Goal: Transaction & Acquisition: Purchase product/service

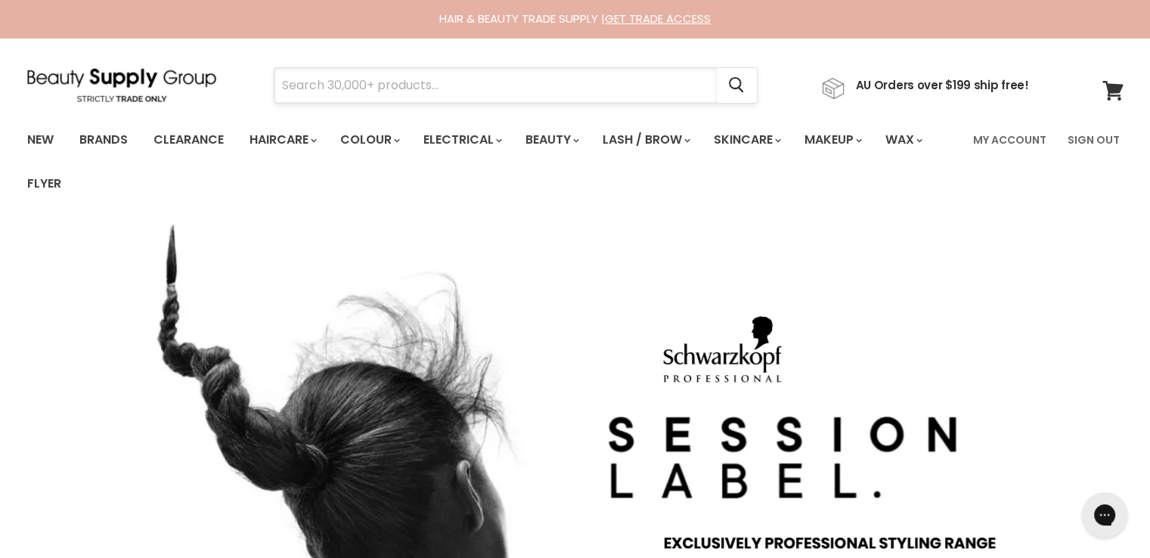
click at [358, 85] on input "Search" at bounding box center [495, 85] width 442 height 35
paste input "Jeval Tall Drink Of Water 10 in 1 Leave In Moisturiser"
type input "Jeval Tall Drink Of Water 10 in 1 Leave In Moisturiser"
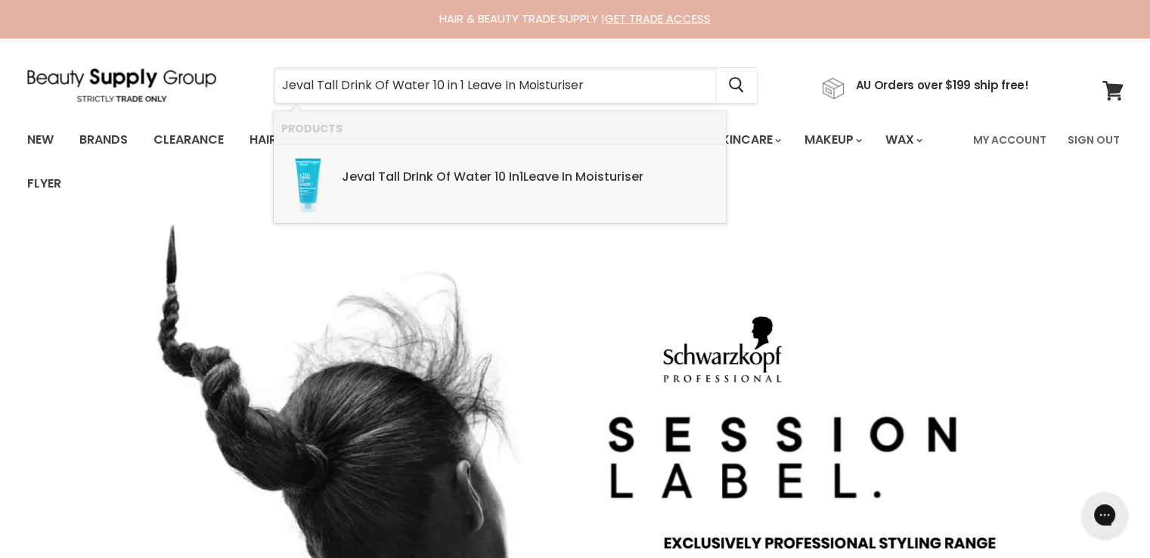
click at [396, 165] on div "Jeval Tall Dr In k Of Water 10 In 1 Leave In Moisturiser SKU: 9343682003466 Jev…" at bounding box center [530, 169] width 376 height 33
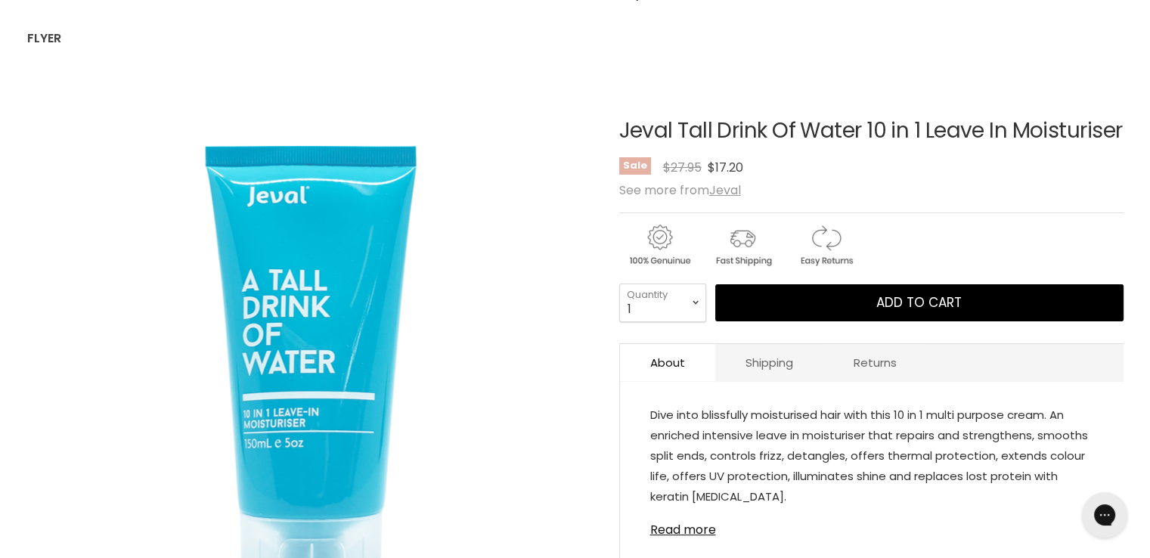
scroll to position [151, 0]
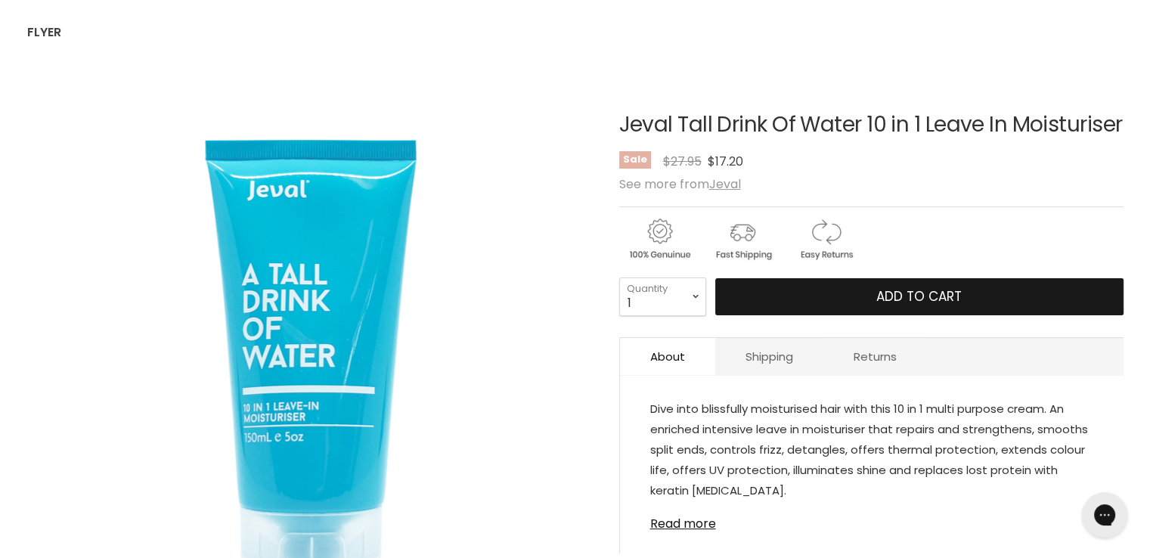
click at [786, 315] on button "Add to cart" at bounding box center [919, 297] width 408 height 38
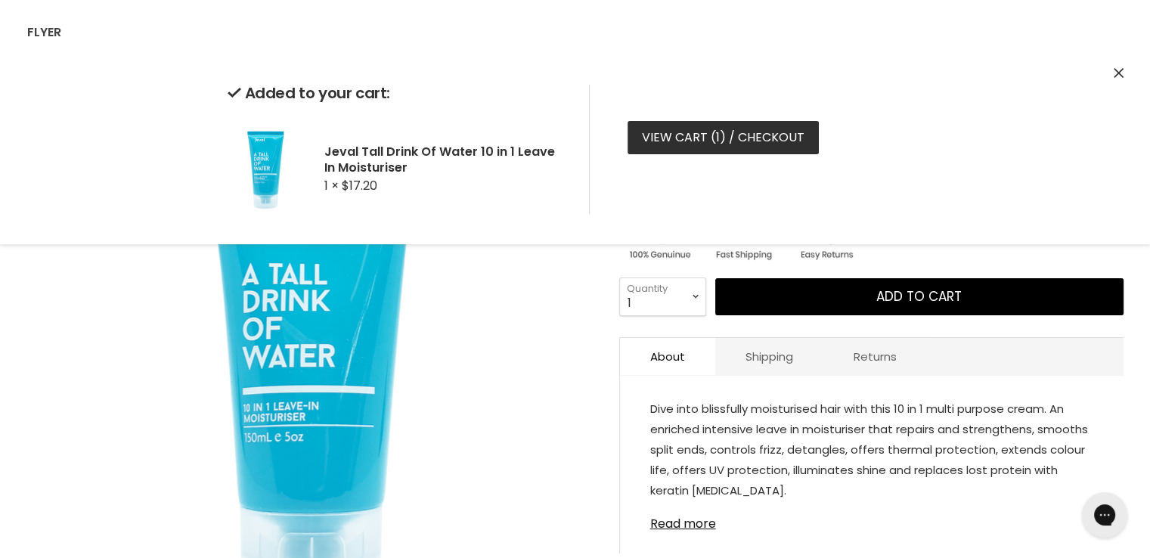
click at [712, 137] on link "View cart ( 1 ) / Checkout" at bounding box center [722, 137] width 191 height 33
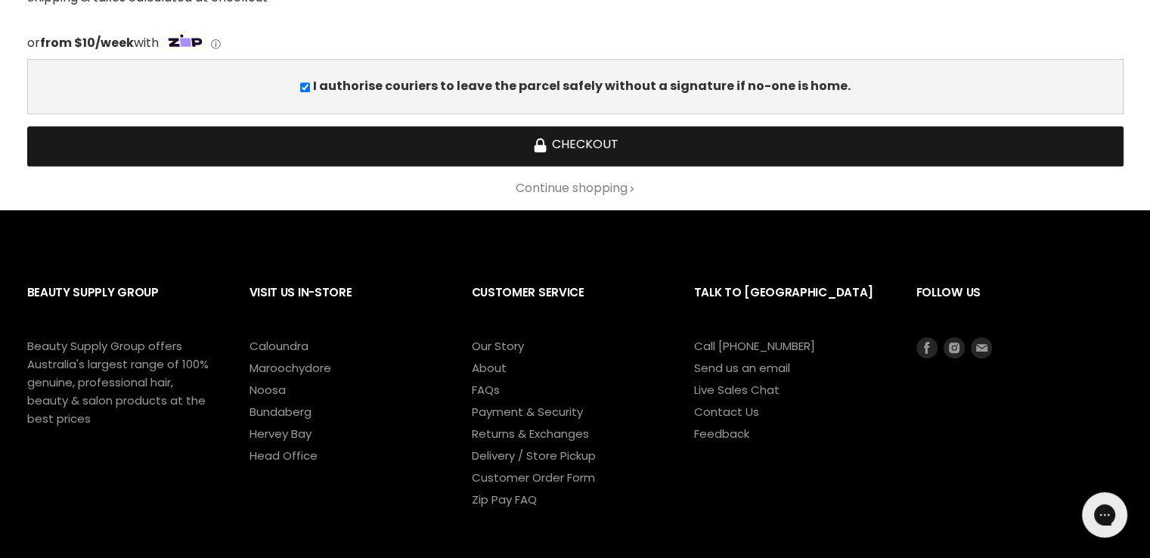
scroll to position [680, 0]
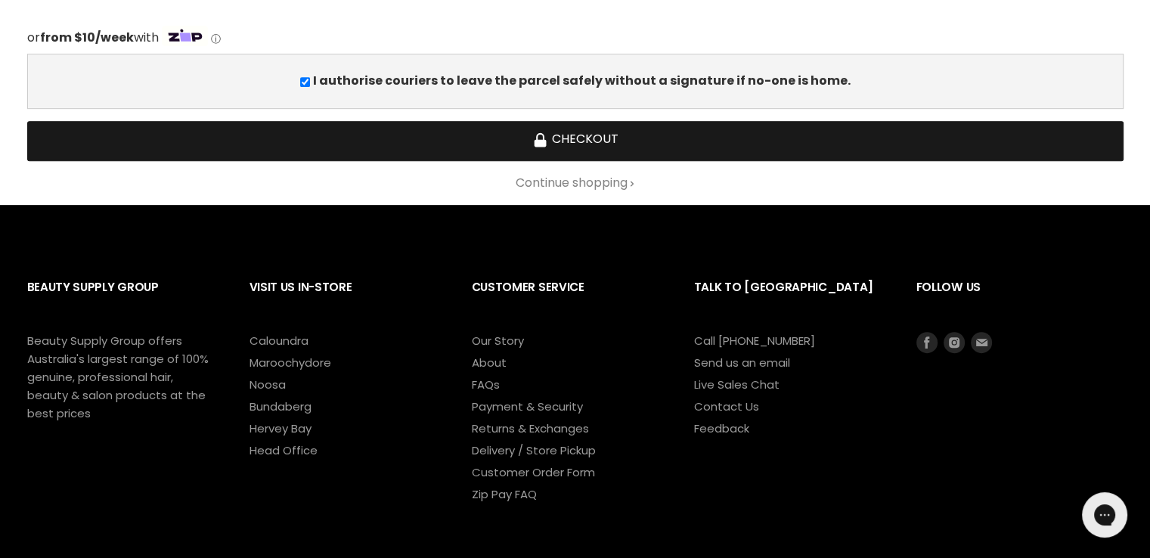
click at [570, 146] on button "Checkout" at bounding box center [575, 141] width 1096 height 40
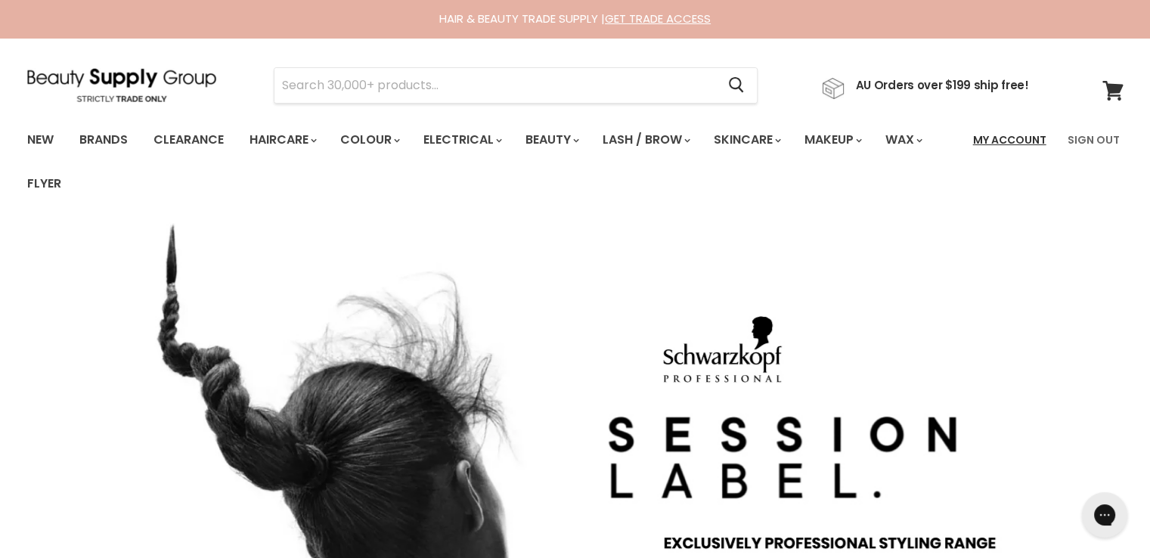
click at [1037, 143] on link "My Account" at bounding box center [1009, 140] width 91 height 32
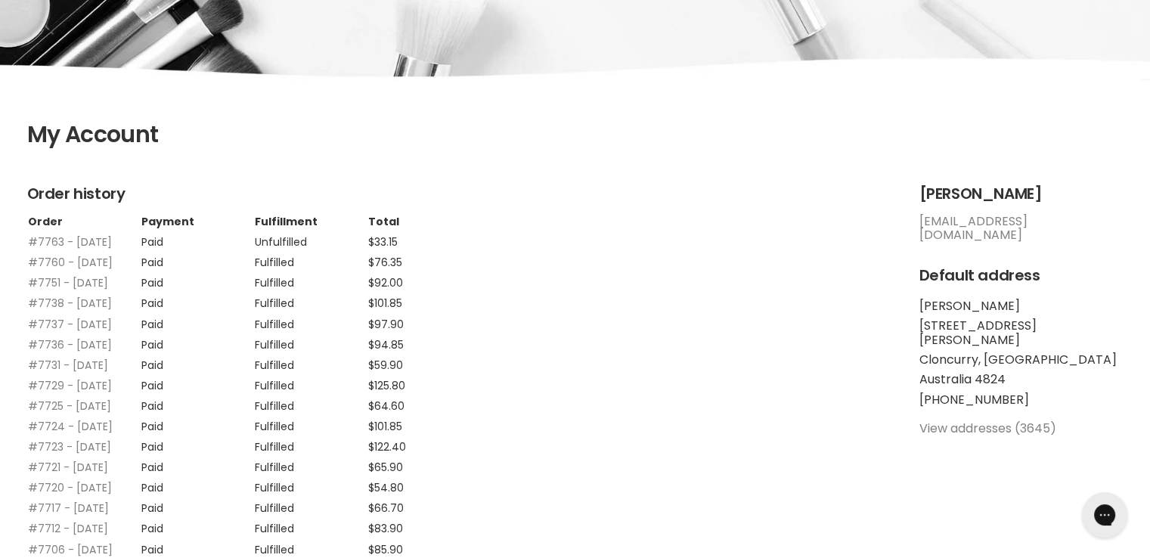
scroll to position [227, 0]
click at [44, 237] on link "#7763 - 21 Sep, 2025" at bounding box center [70, 241] width 84 height 15
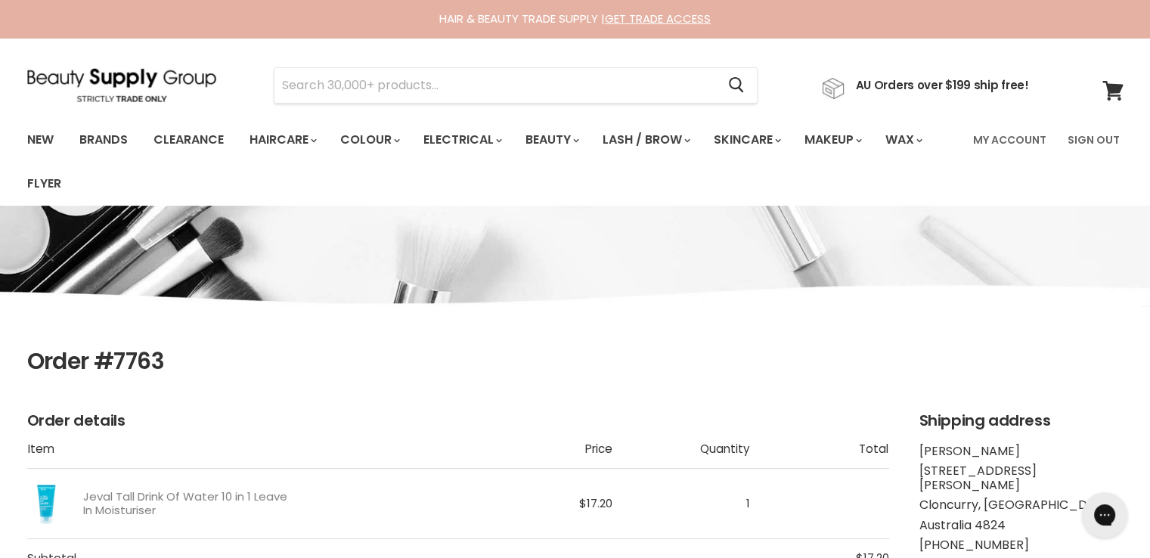
scroll to position [227, 0]
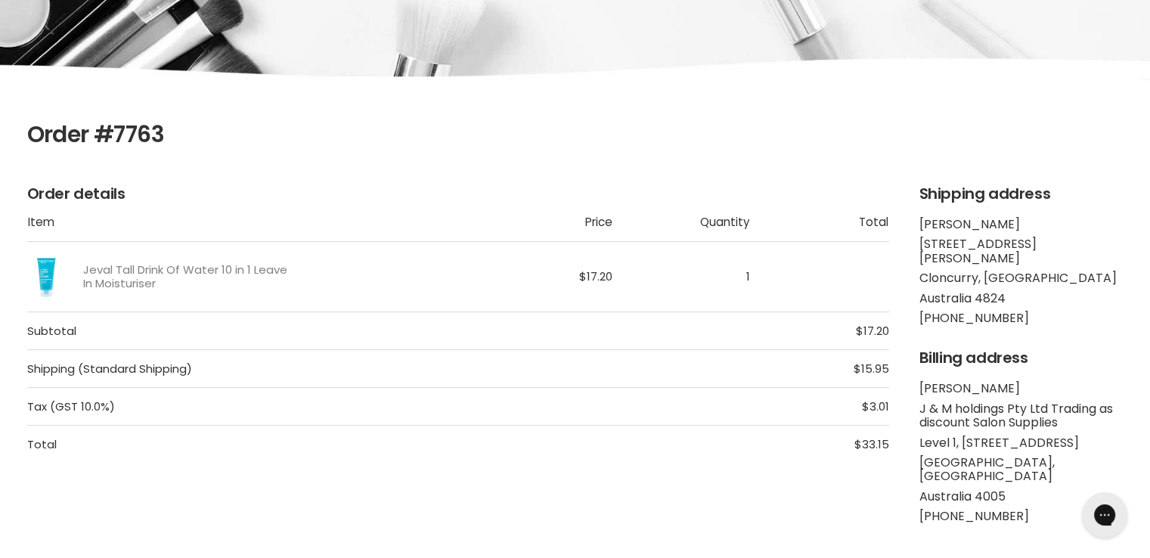
drag, startPoint x: 190, startPoint y: 143, endPoint x: 103, endPoint y: 122, distance: 89.5
click at [103, 122] on h1 "Order #7763" at bounding box center [575, 135] width 1096 height 26
drag, startPoint x: 166, startPoint y: 133, endPoint x: 119, endPoint y: 143, distance: 48.6
click at [119, 143] on h1 "Order #7763" at bounding box center [575, 135] width 1096 height 26
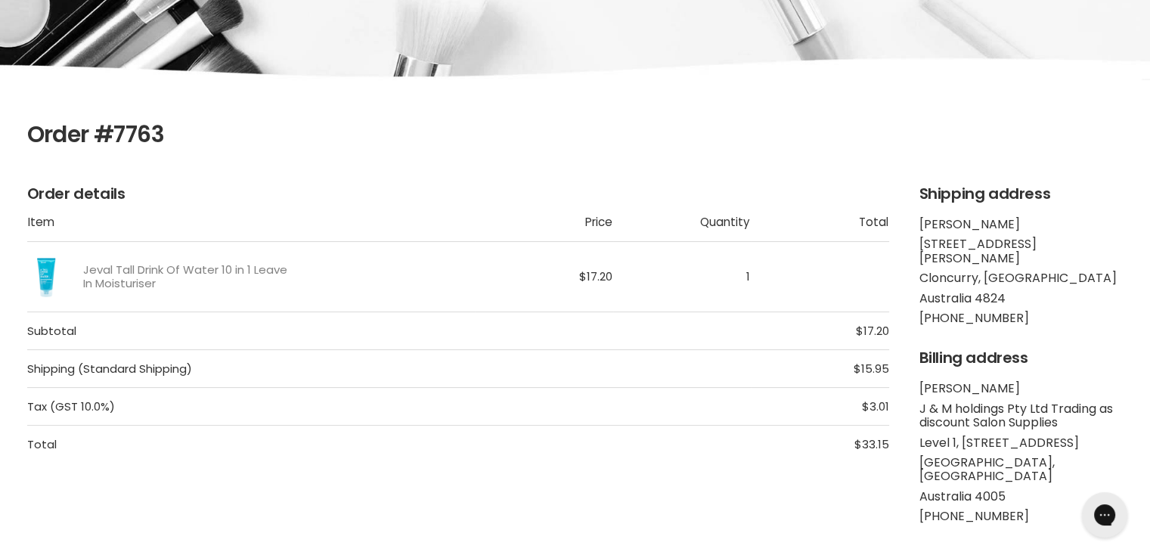
copy h1 "7763"
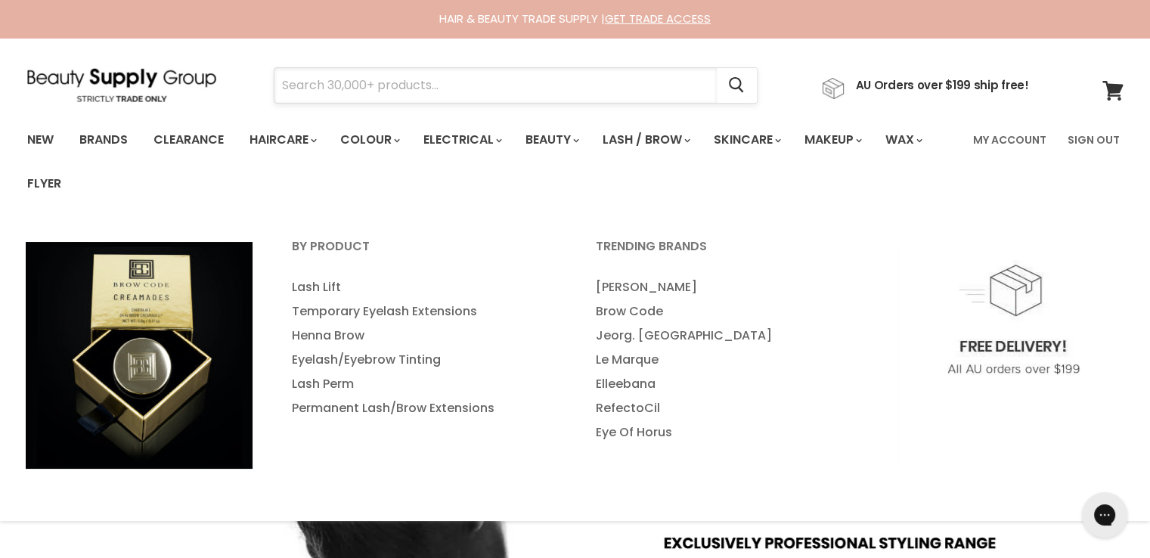
click at [403, 82] on input "Search" at bounding box center [495, 85] width 442 height 35
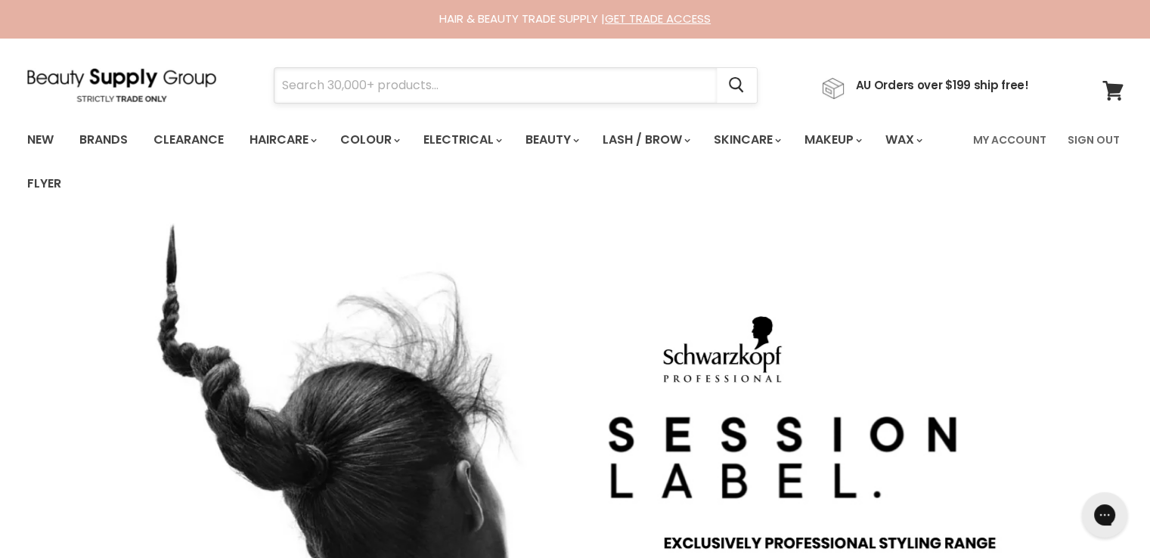
paste input "Goldwell Dualsenses Rich Repair Restoring Conditioner"
type input "Goldwell Dualsenses Rich Repair Restoring Conditioner"
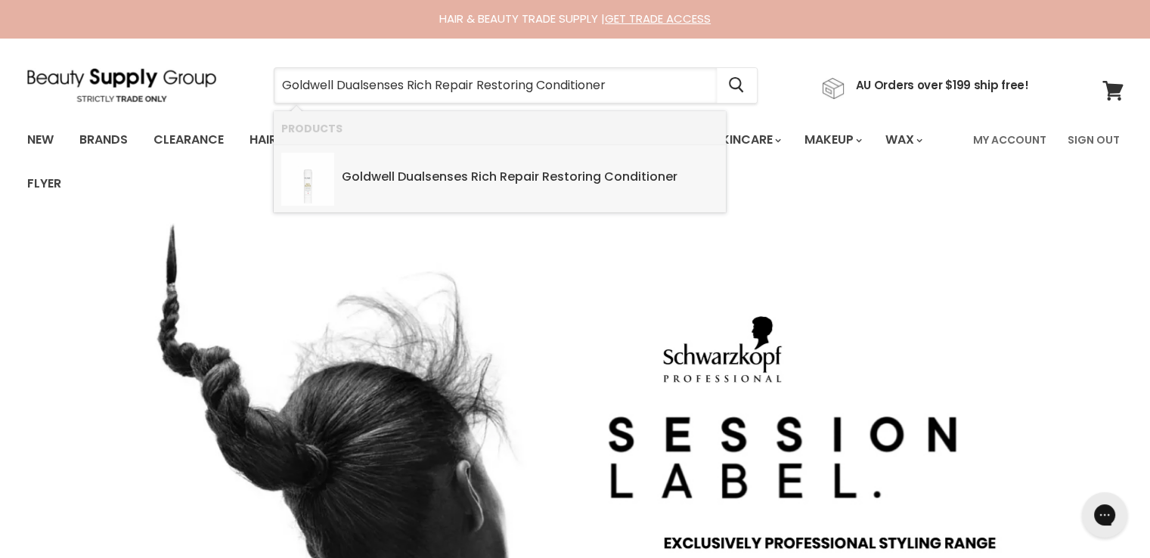
click at [448, 178] on b "Dualsenses" at bounding box center [433, 176] width 70 height 17
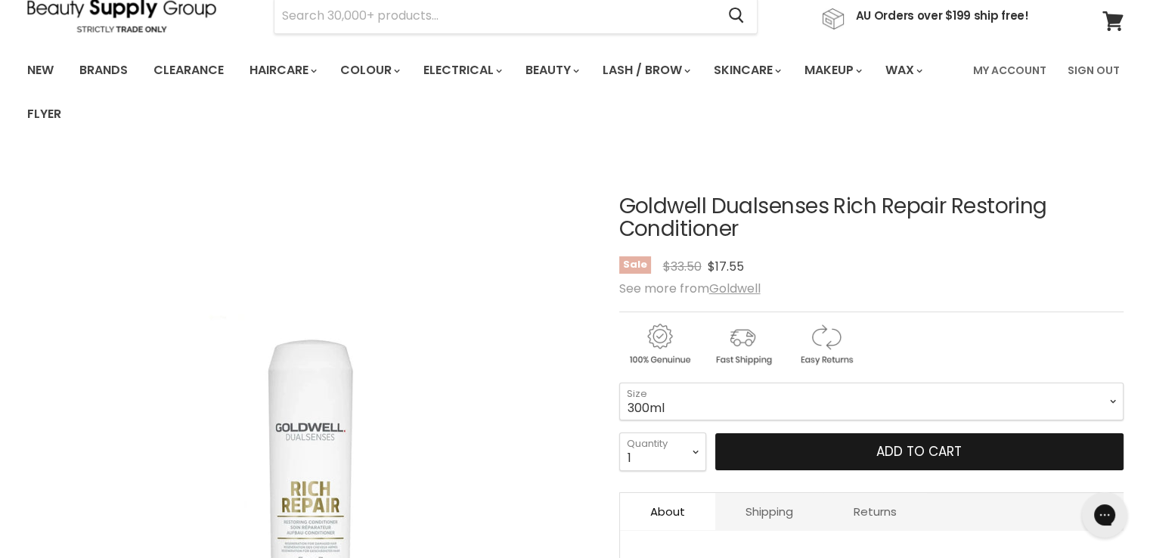
scroll to position [151, 0]
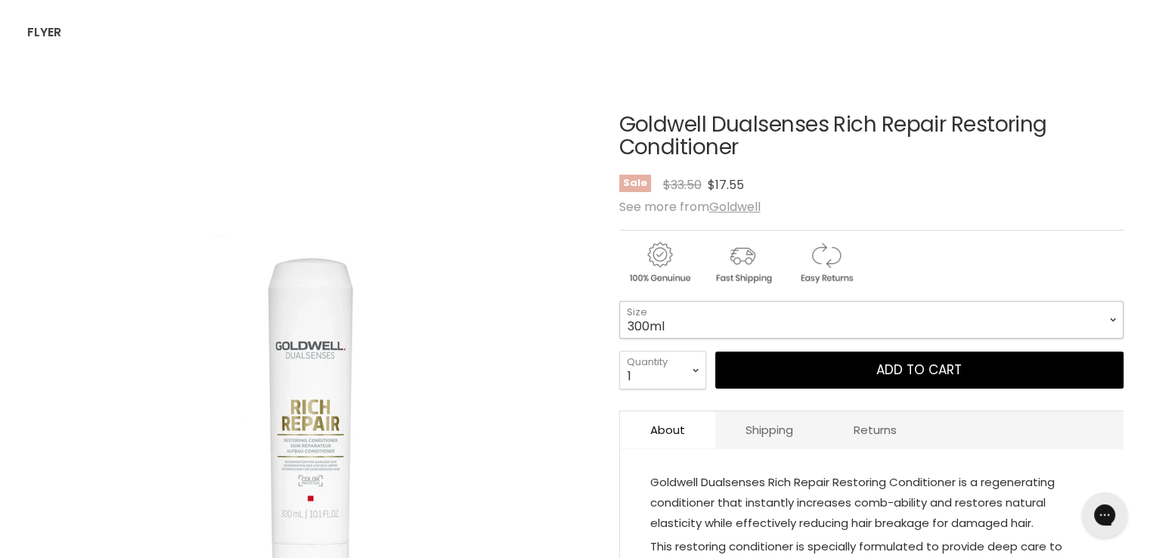
drag, startPoint x: 660, startPoint y: 319, endPoint x: 674, endPoint y: 333, distance: 19.2
click at [665, 318] on select "300ml 1 Litre" at bounding box center [871, 320] width 504 height 38
click at [619, 301] on select "300ml 1 Litre" at bounding box center [871, 320] width 504 height 38
select select "1 Litre"
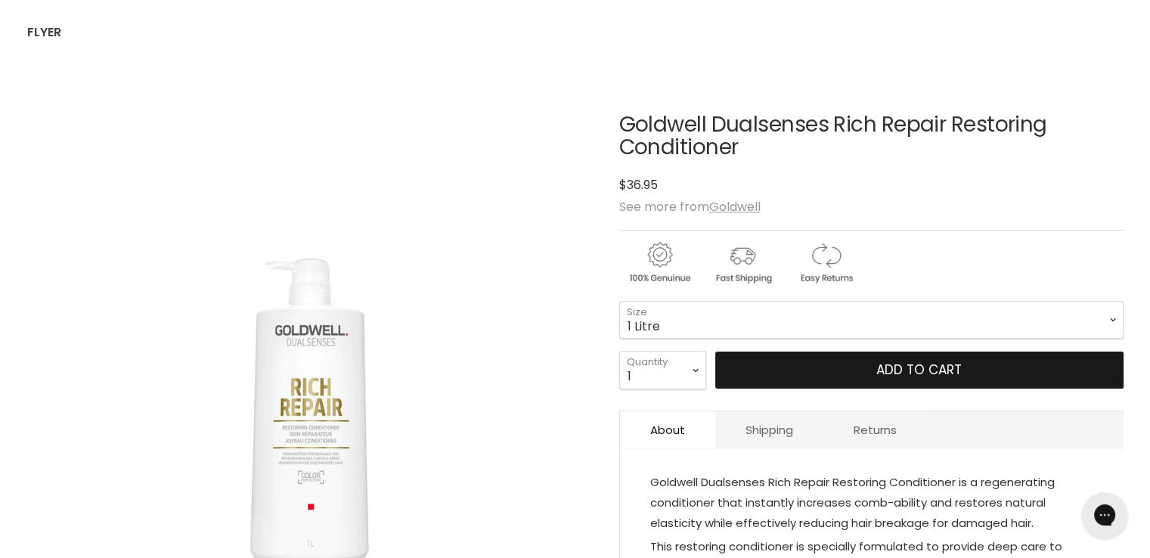
click at [801, 368] on button "Add to cart" at bounding box center [919, 371] width 408 height 38
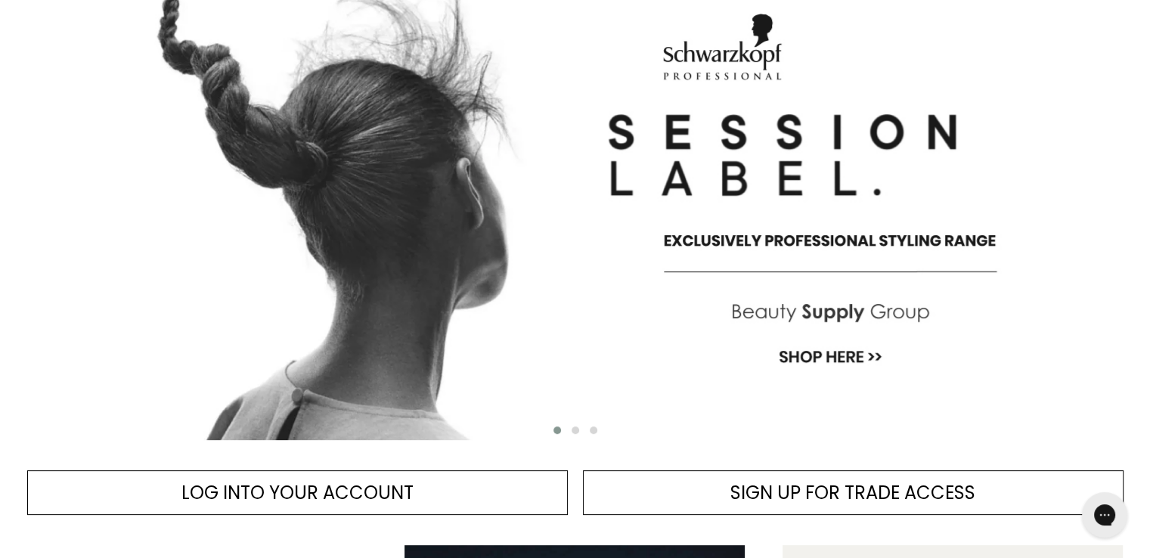
scroll to position [529, 0]
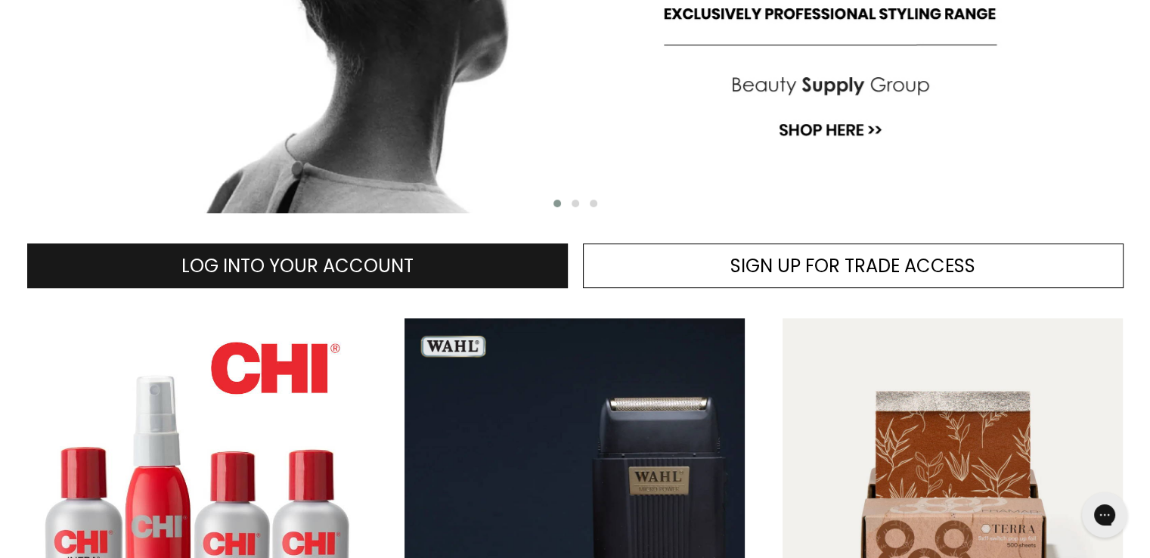
click at [333, 253] on span "LOG INTO YOUR ACCOUNT" at bounding box center [297, 265] width 232 height 25
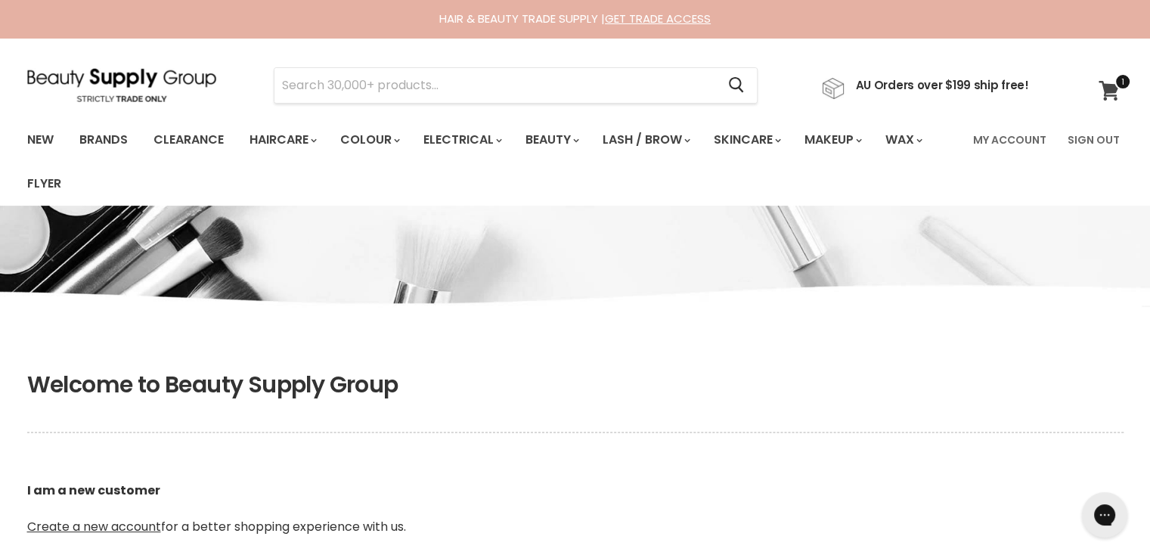
type input "cs.discountsalonsupplies@gmail.com"
click at [1114, 85] on span at bounding box center [1122, 81] width 17 height 17
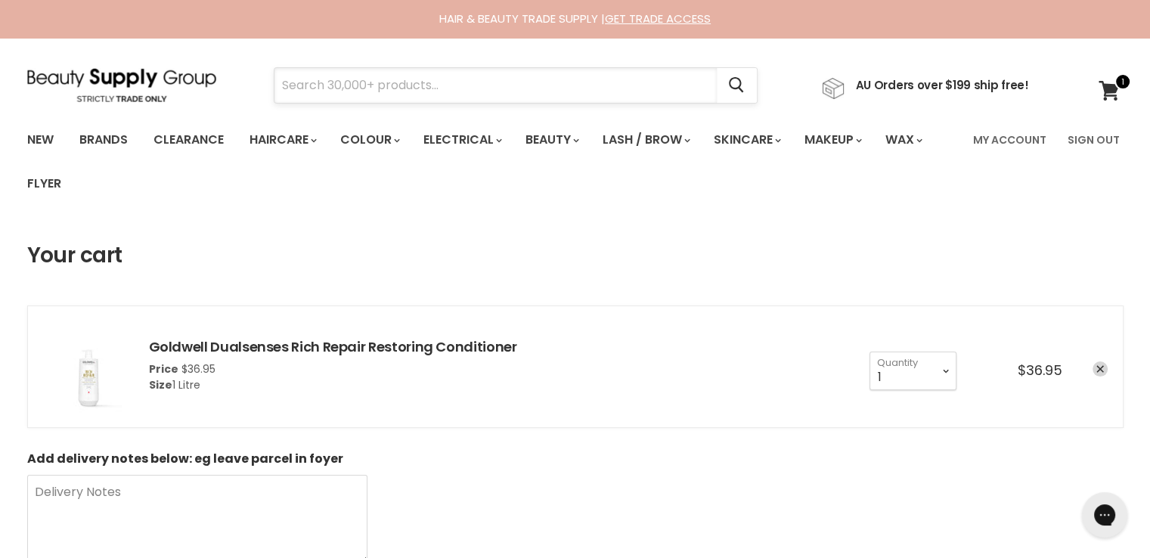
click at [412, 74] on input "Search" at bounding box center [495, 85] width 442 height 35
paste input "Milkshake Curl Passion Fluid"
type input "Milkshake Curl Passion Fluid"
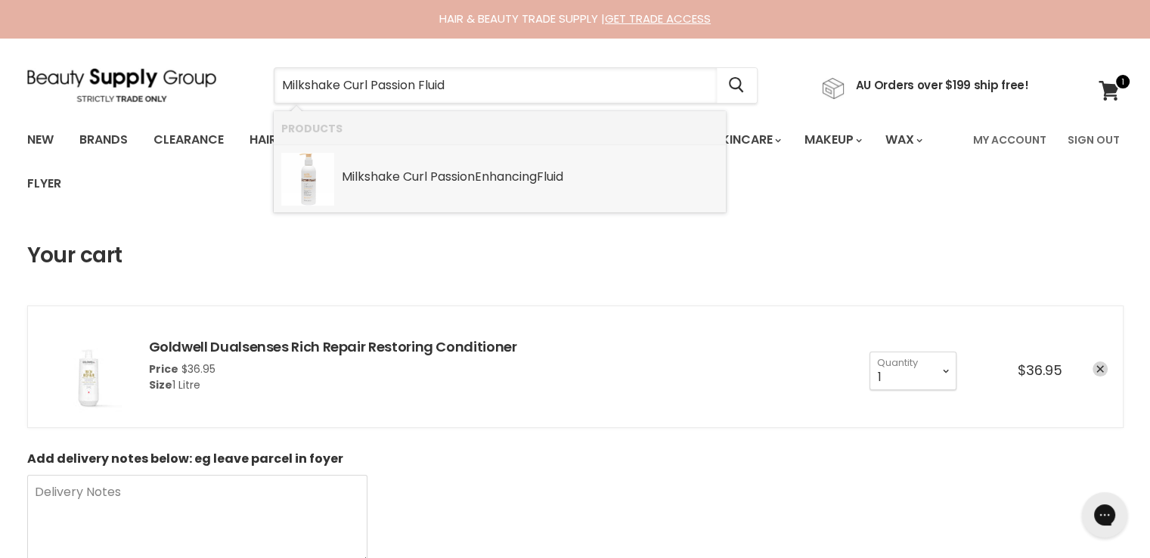
click at [374, 180] on b "Milkshake" at bounding box center [371, 176] width 58 height 17
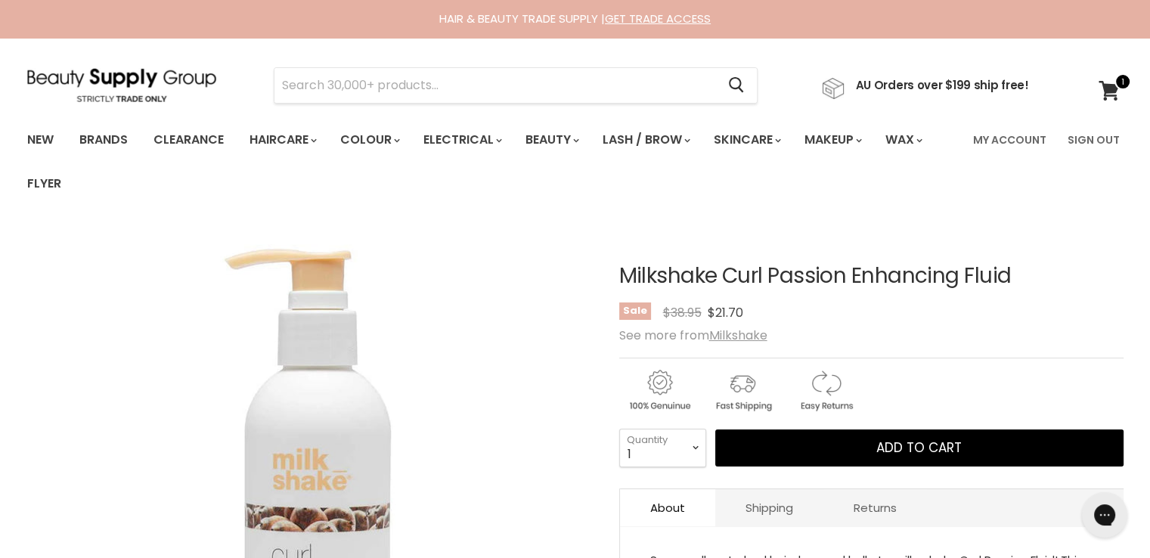
scroll to position [227, 0]
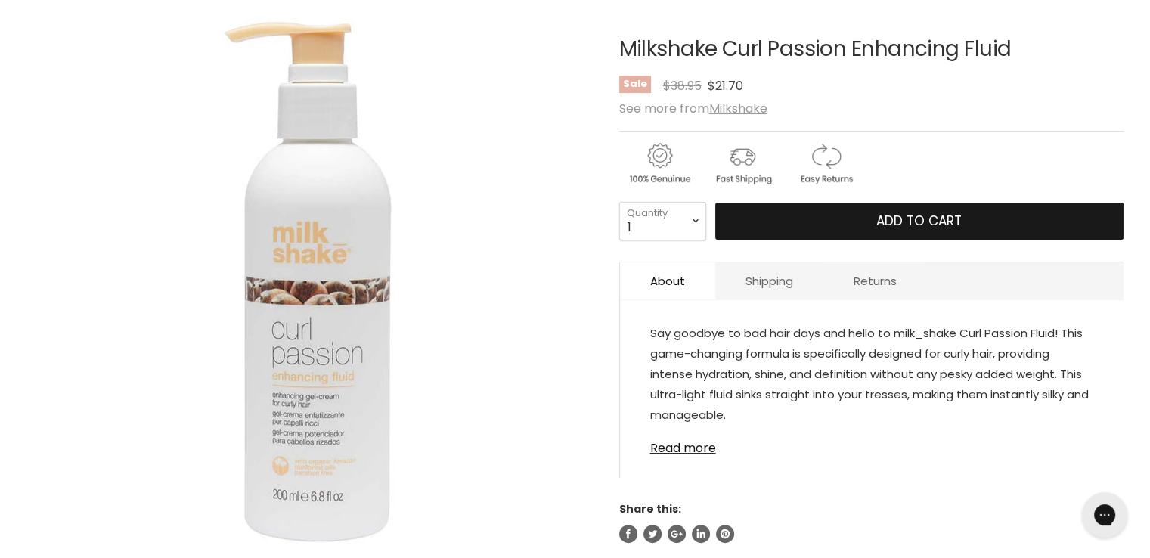
click at [778, 218] on button "Add to cart" at bounding box center [919, 222] width 408 height 38
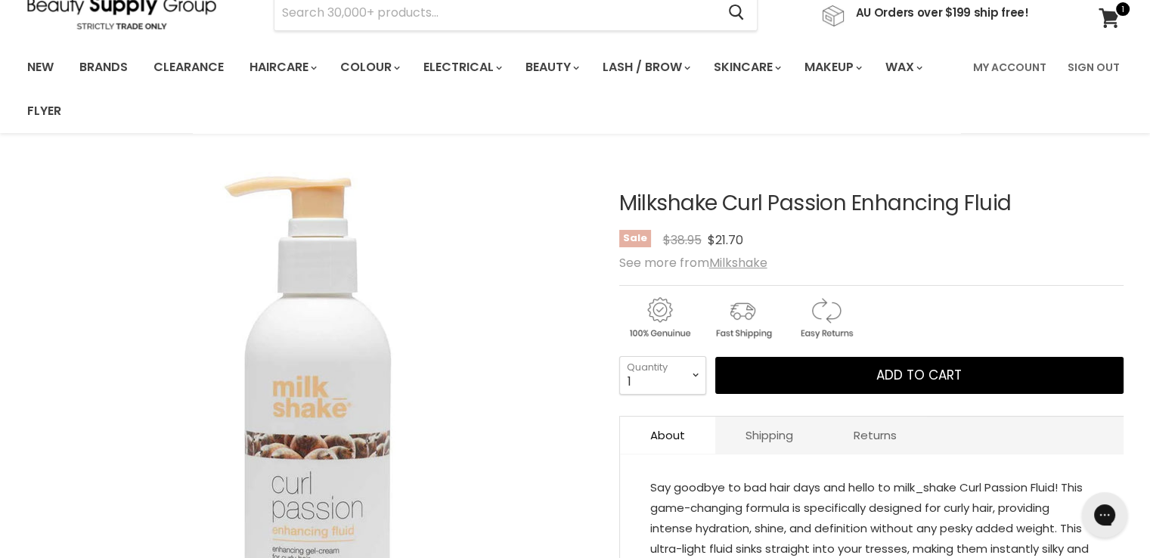
scroll to position [0, 0]
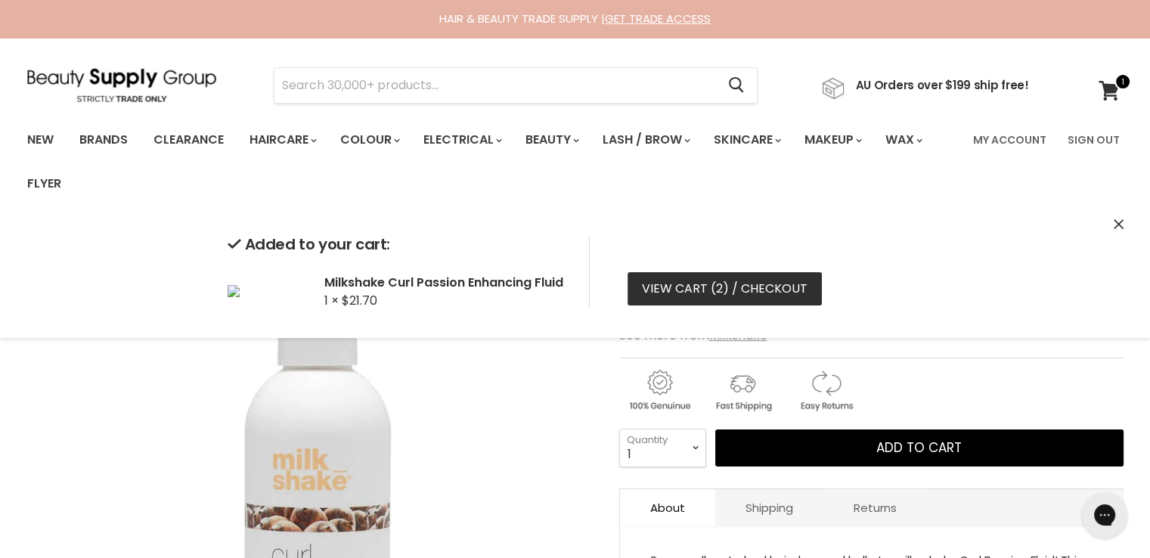
click at [685, 277] on link "View cart ( 2 ) / Checkout" at bounding box center [724, 288] width 194 height 33
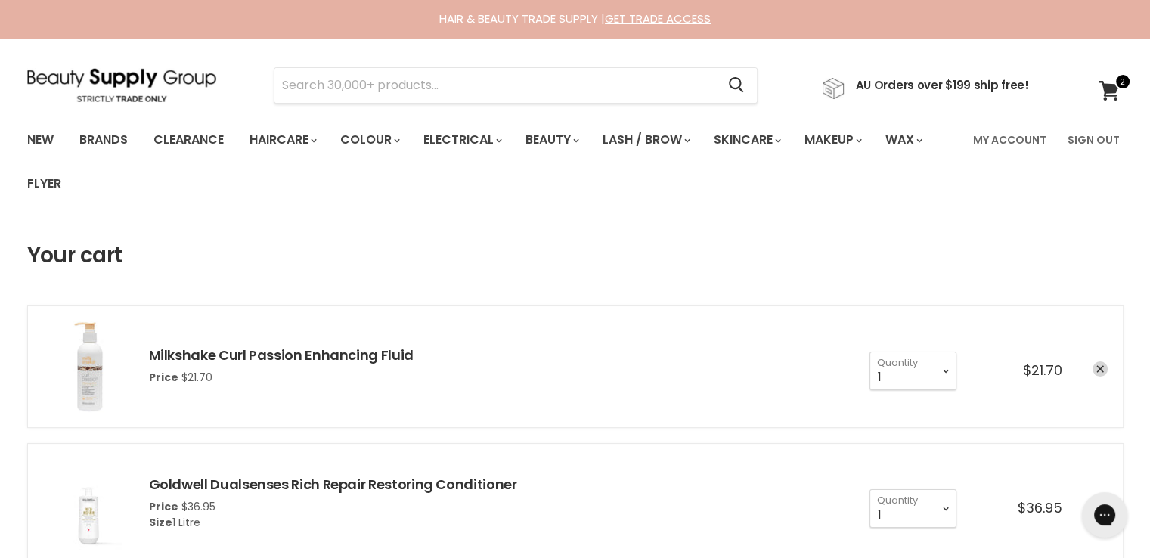
scroll to position [302, 0]
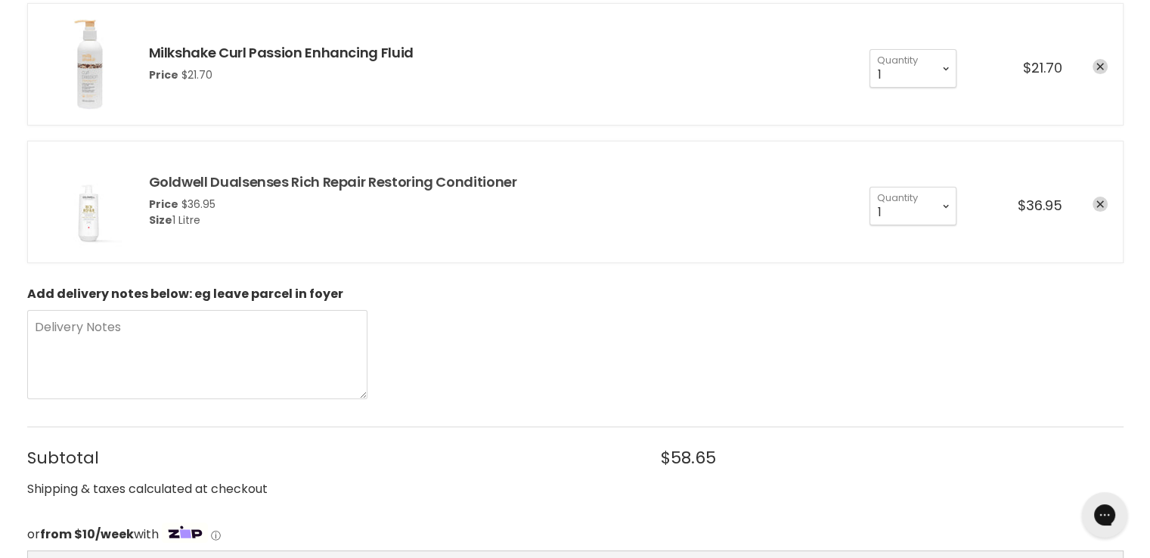
drag, startPoint x: 133, startPoint y: 180, endPoint x: 190, endPoint y: 175, distance: 56.9
click at [190, 175] on li "Goldwell Dualsenses Rich Repair Restoring Conditioner Price $36.95 Size 1 Litre…" at bounding box center [575, 202] width 1096 height 122
click at [185, 179] on link "Goldwell Dualsenses Rich Repair Restoring Conditioner" at bounding box center [333, 181] width 368 height 19
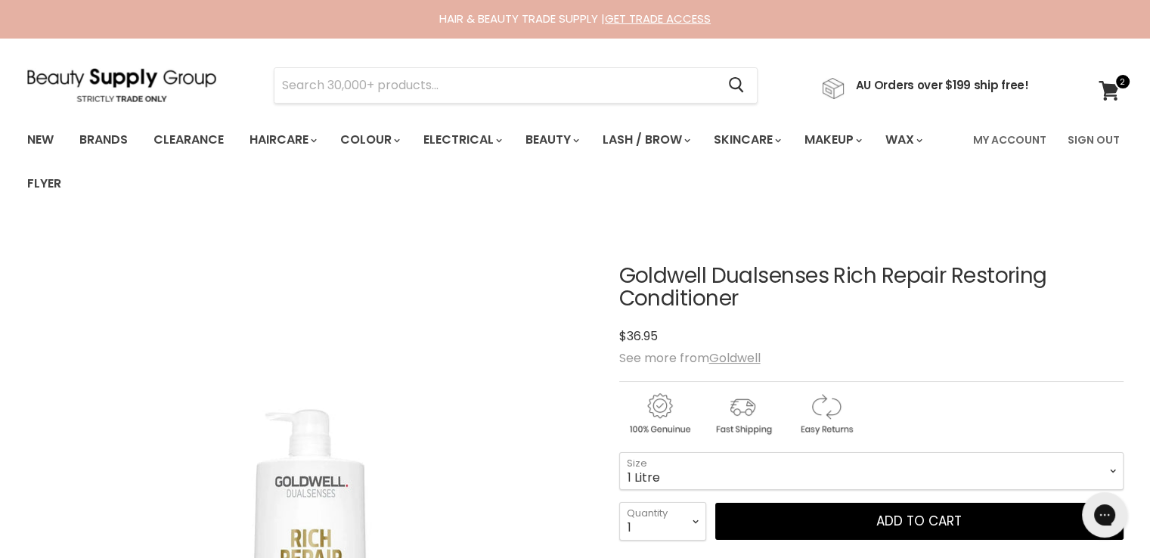
drag, startPoint x: 950, startPoint y: 280, endPoint x: 622, endPoint y: 280, distance: 327.4
click at [622, 280] on h1 "Goldwell Dualsenses Rich Repair Restoring Conditioner" at bounding box center [871, 288] width 504 height 47
copy h1 "Goldwell Dualsenses Rich Repair"
click at [384, 92] on input "Search" at bounding box center [495, 85] width 442 height 35
paste input "Goldwell Dualsenses Rich Repair"
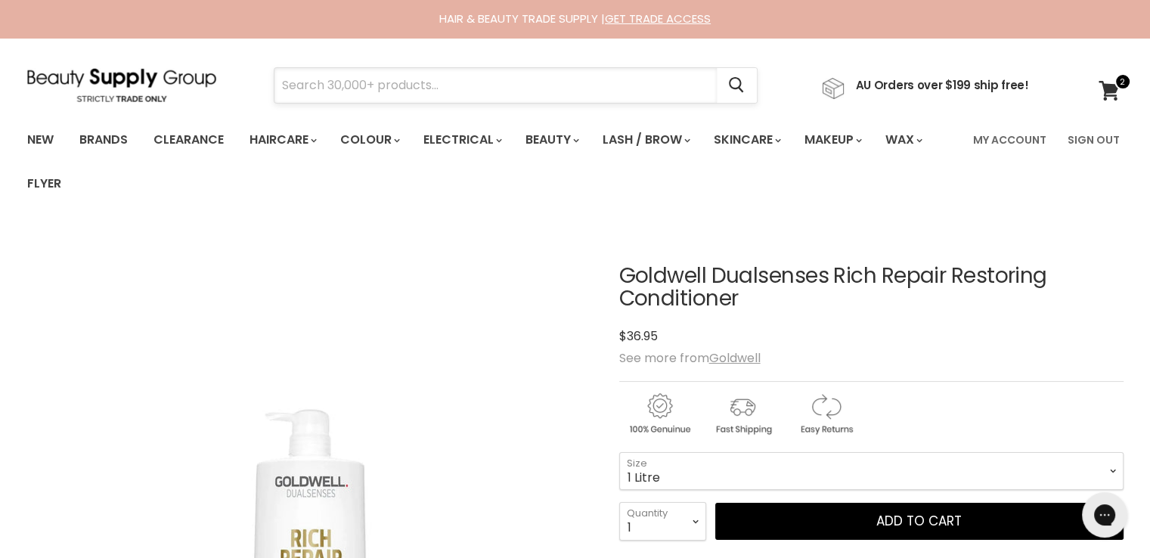
type input "Goldwell Dualsenses Rich Repair"
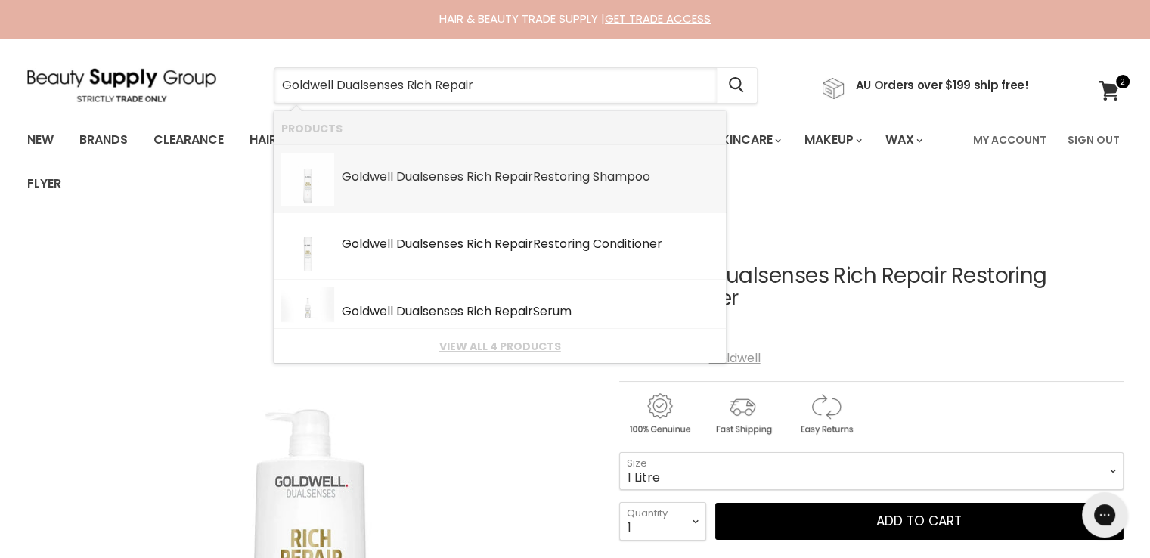
click at [456, 180] on b "Dualsenses" at bounding box center [429, 176] width 67 height 17
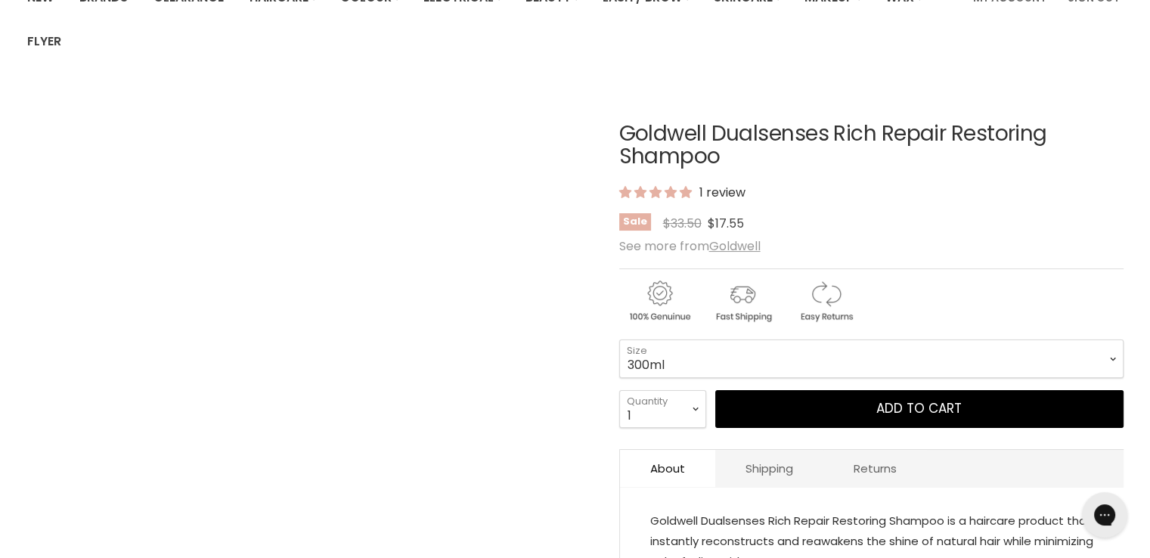
scroll to position [227, 0]
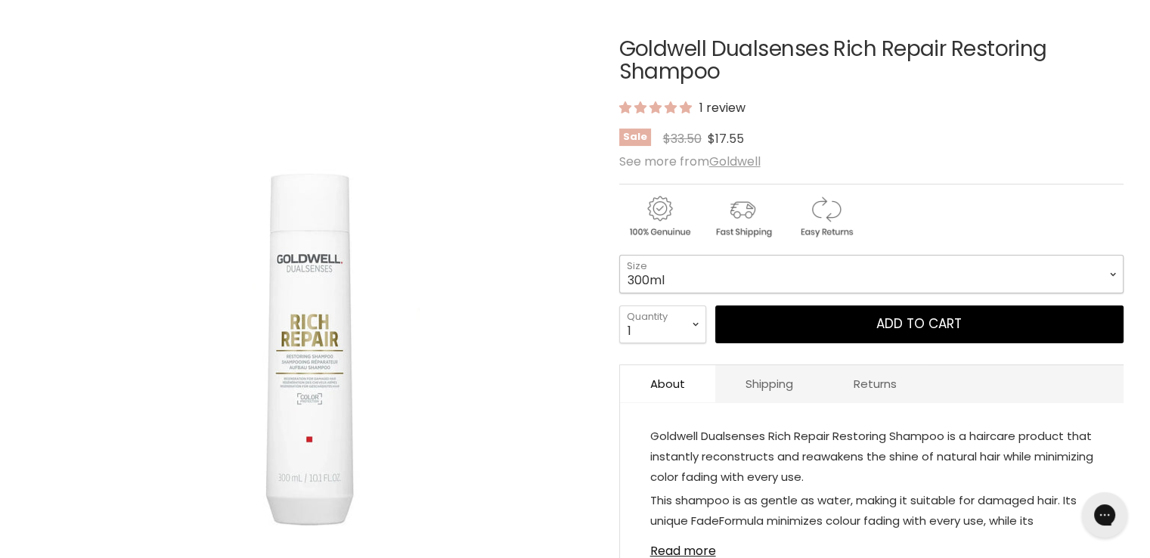
drag, startPoint x: 656, startPoint y: 256, endPoint x: 662, endPoint y: 262, distance: 8.6
click at [658, 256] on select "300ml 1 Litre" at bounding box center [871, 274] width 504 height 38
click at [619, 255] on select "300ml 1 Litre" at bounding box center [871, 274] width 504 height 38
select select "1 Litre"
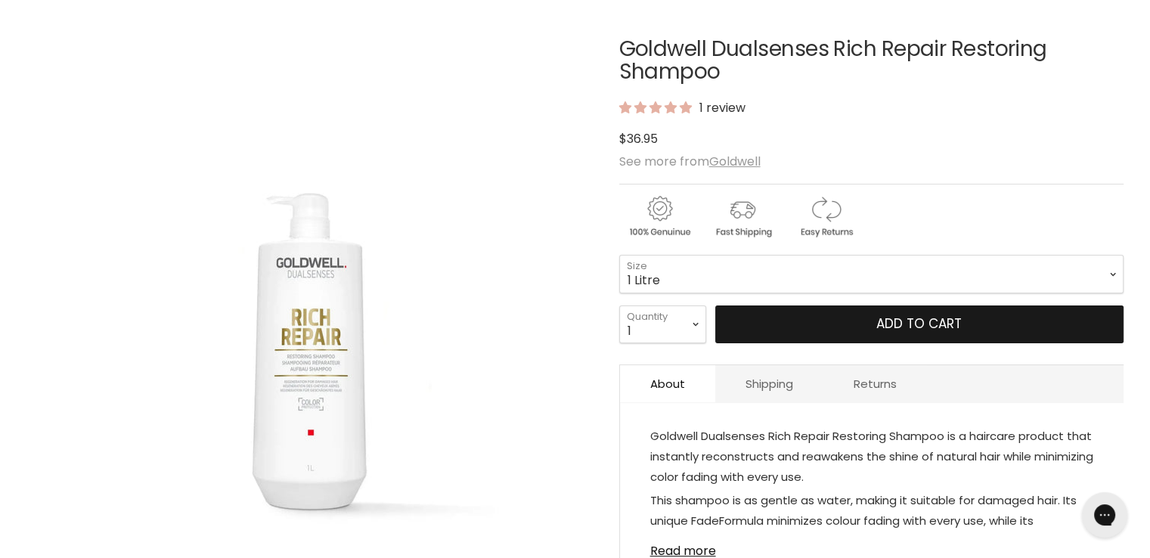
click at [829, 330] on button "Add to cart" at bounding box center [919, 324] width 408 height 38
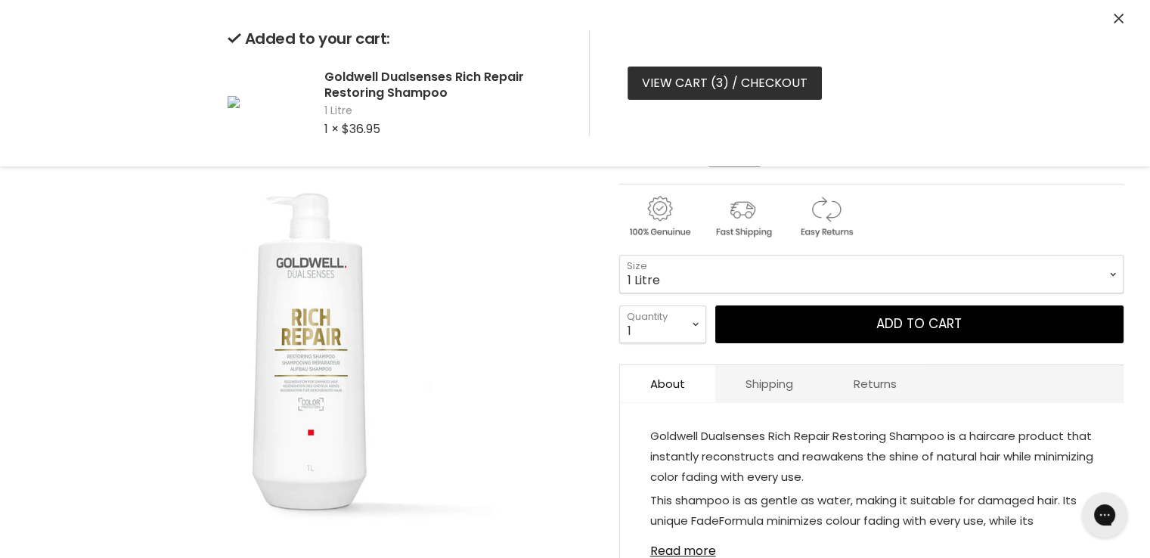
click at [712, 88] on link "View cart ( 3 ) / Checkout" at bounding box center [724, 83] width 194 height 33
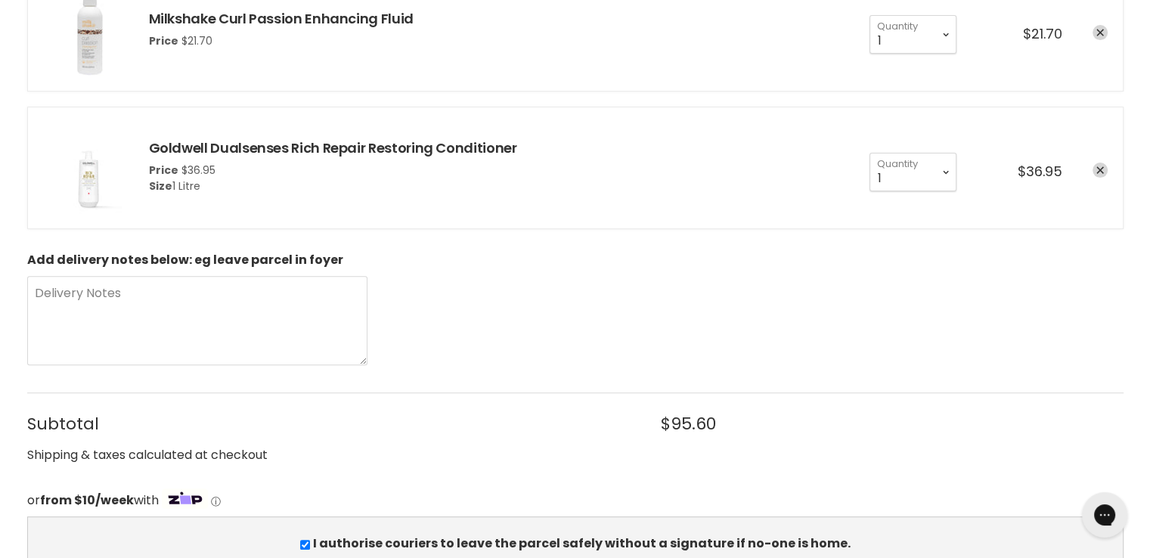
scroll to position [699, 0]
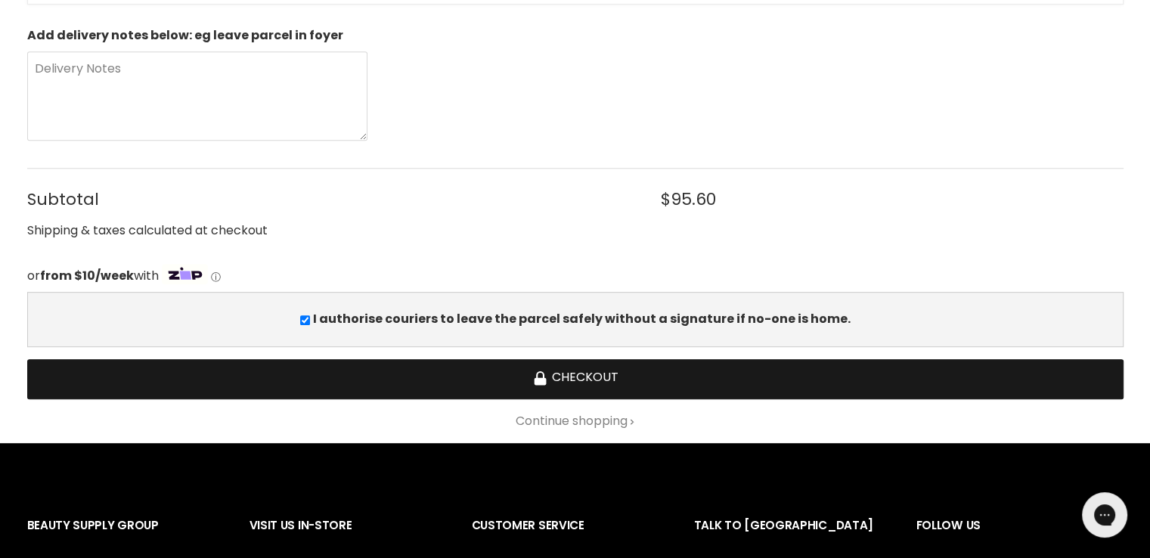
click at [546, 375] on icon "Checkout" at bounding box center [540, 378] width 16 height 16
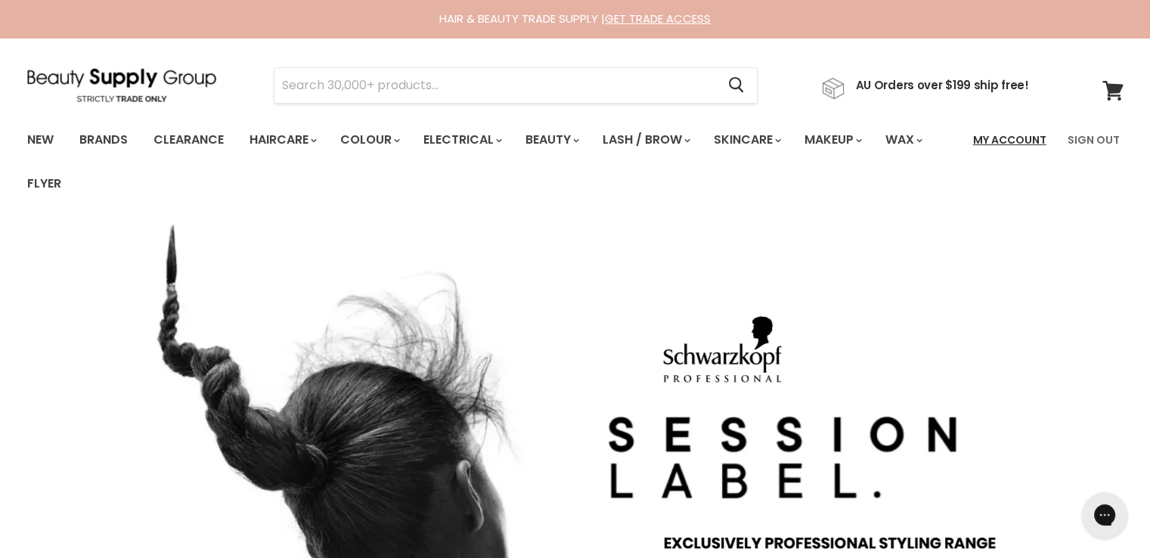
click at [1022, 138] on link "My Account" at bounding box center [1009, 140] width 91 height 32
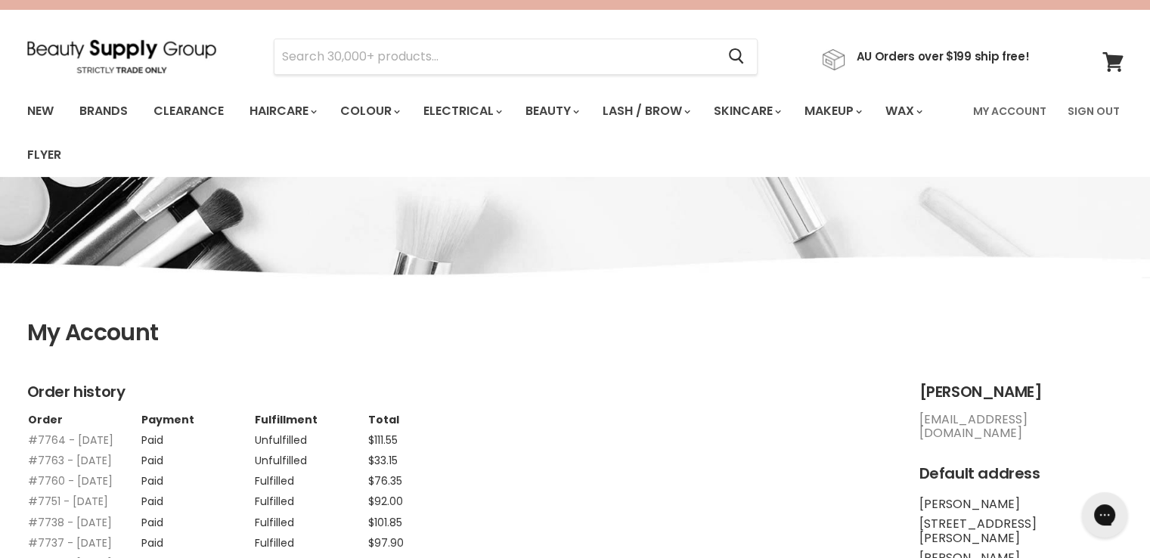
scroll to position [227, 0]
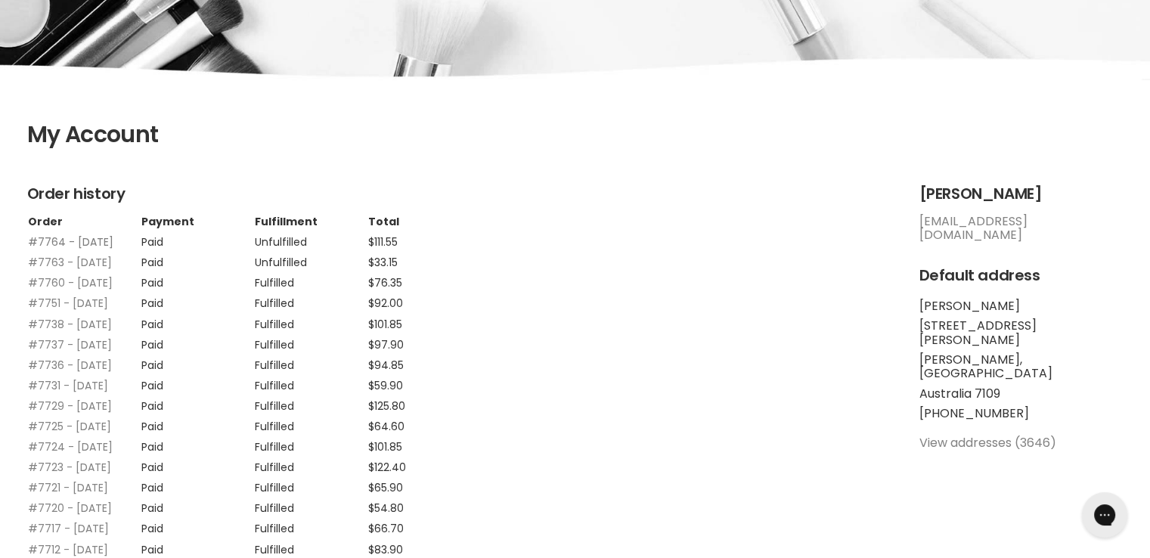
click at [48, 237] on link "#7764 - [DATE]" at bounding box center [70, 241] width 85 height 15
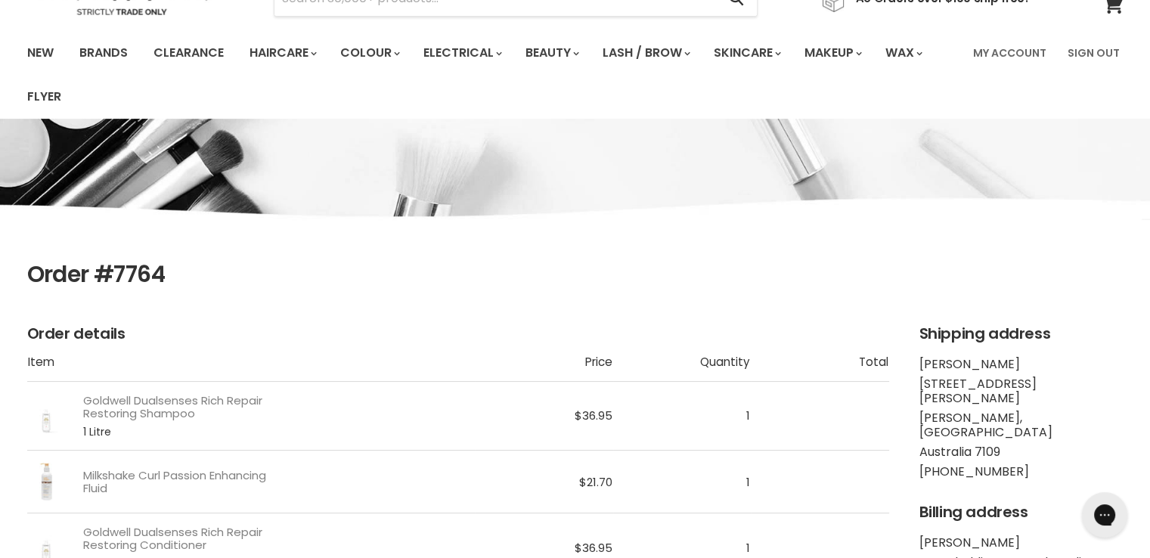
scroll to position [227, 0]
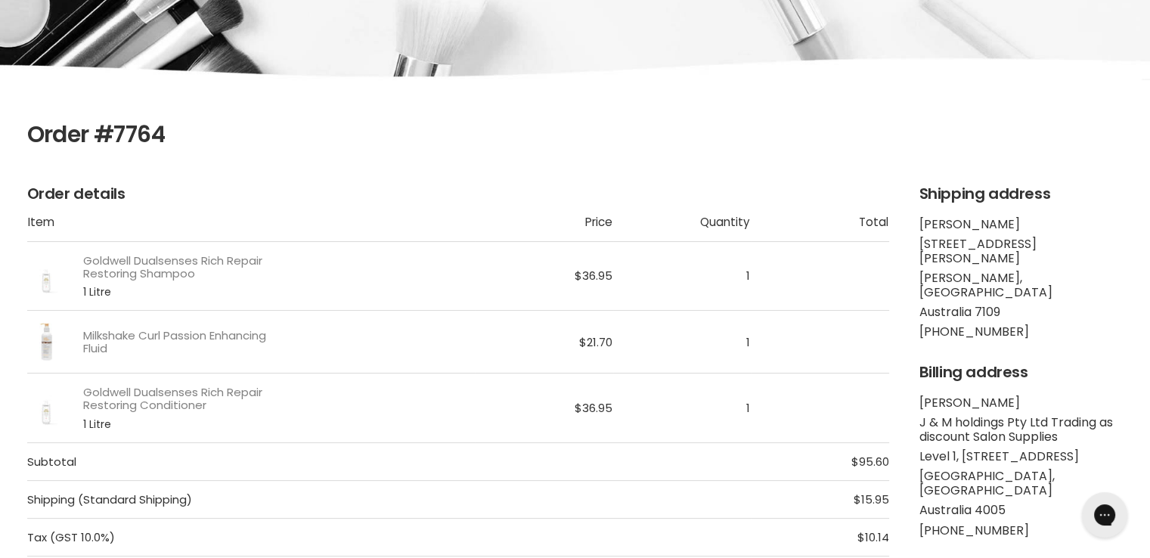
drag, startPoint x: 178, startPoint y: 138, endPoint x: 113, endPoint y: 138, distance: 65.0
click at [113, 138] on h1 "Order #7764" at bounding box center [575, 135] width 1096 height 26
